Goal: Transaction & Acquisition: Purchase product/service

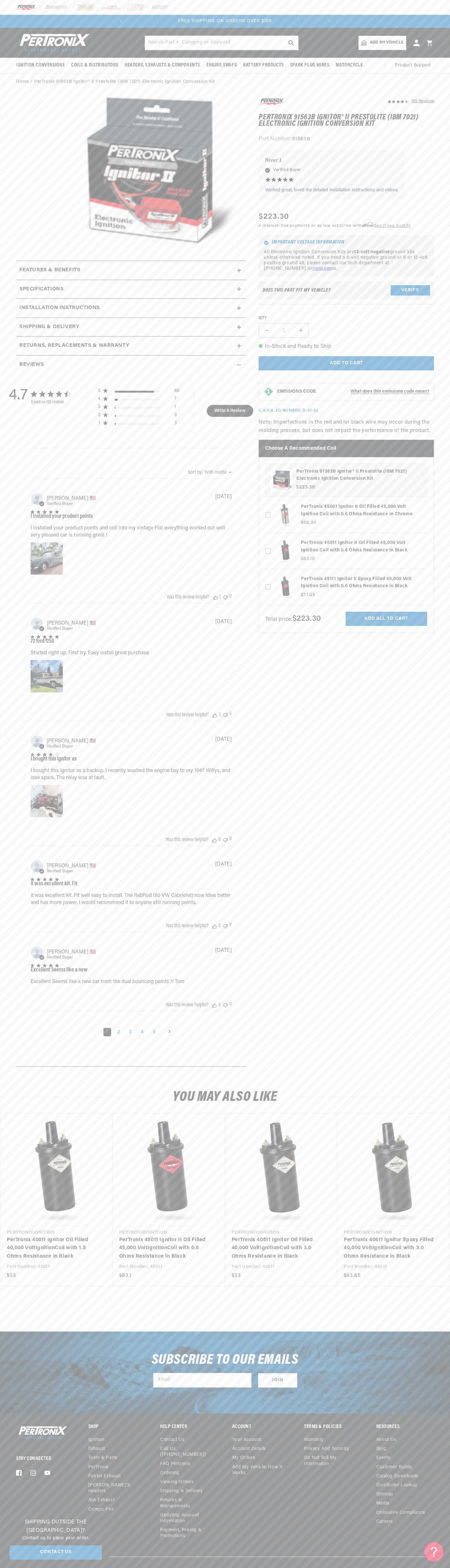
scroll to position [0, 75]
click at [423, 2] on div at bounding box center [225, 7] width 450 height 15
click at [425, 279] on div "102 Reviews" at bounding box center [347, 365] width 175 height 536
click at [142, 1567] on html "Skip to content Your cart Your cart is empty Get the right parts the first time…" at bounding box center [225, 784] width 450 height 1568
click at [23, 1567] on html "Skip to content Your cart Your cart is empty Get the right parts the first time…" at bounding box center [225, 784] width 450 height 1568
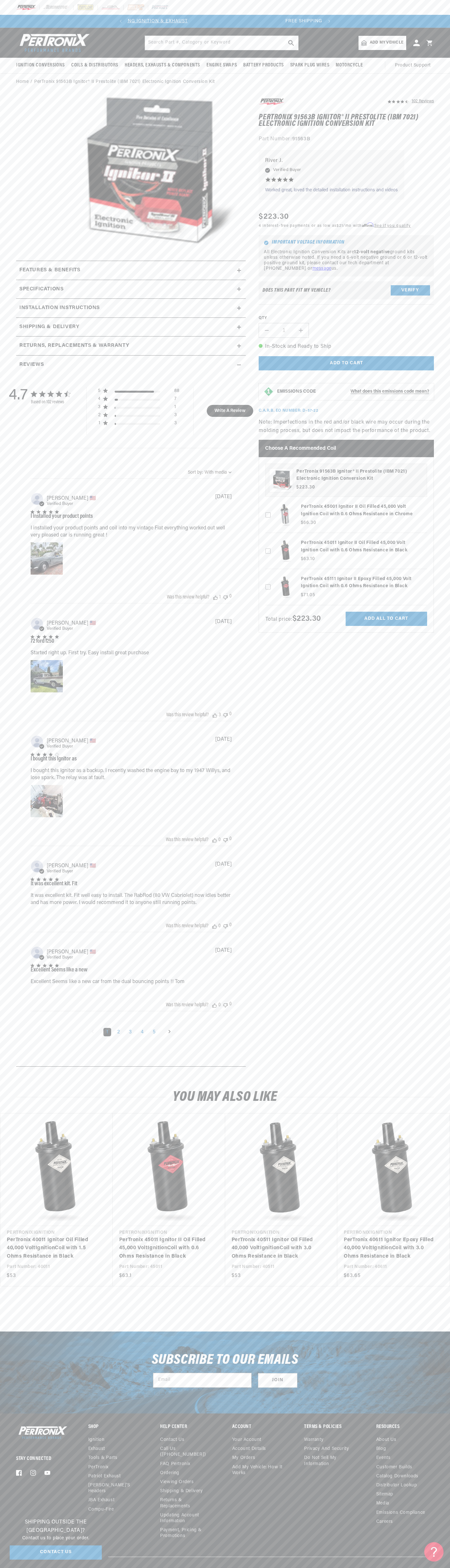
scroll to position [0, 0]
